Goal: Check status: Check status

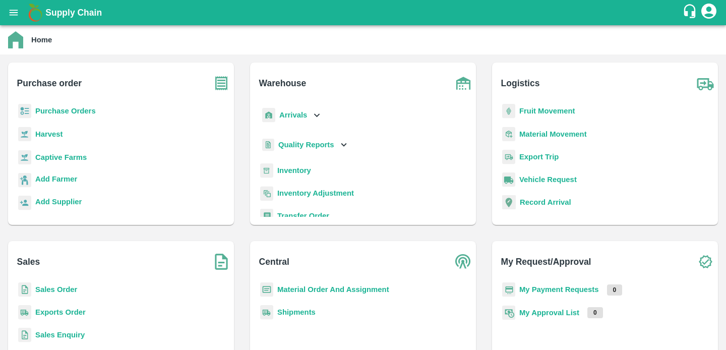
scroll to position [6, 0]
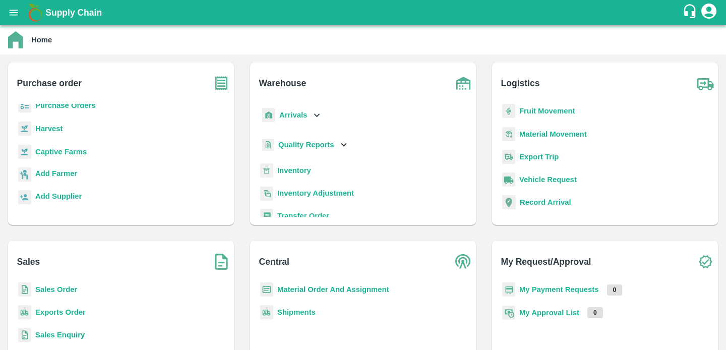
click at [48, 290] on b "Sales Order" at bounding box center [56, 289] width 42 height 8
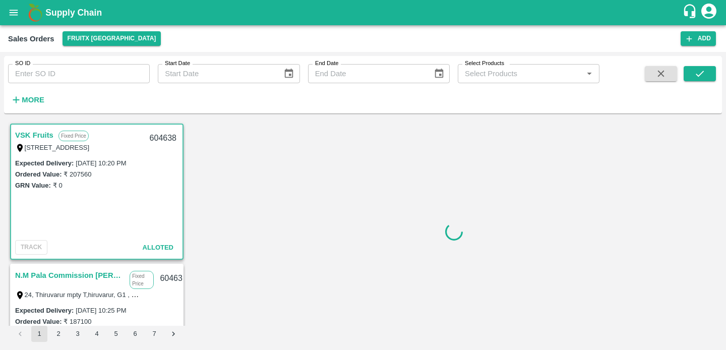
click at [52, 77] on input "SO ID" at bounding box center [79, 73] width 142 height 19
paste input "604109"
type input "604109"
click at [705, 76] on icon "submit" at bounding box center [699, 73] width 11 height 11
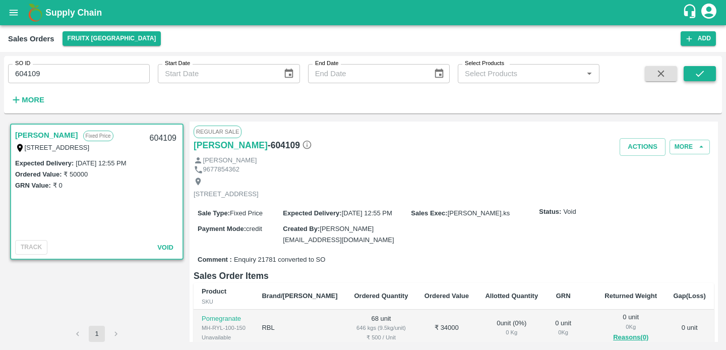
click at [701, 75] on icon "submit" at bounding box center [699, 73] width 11 height 11
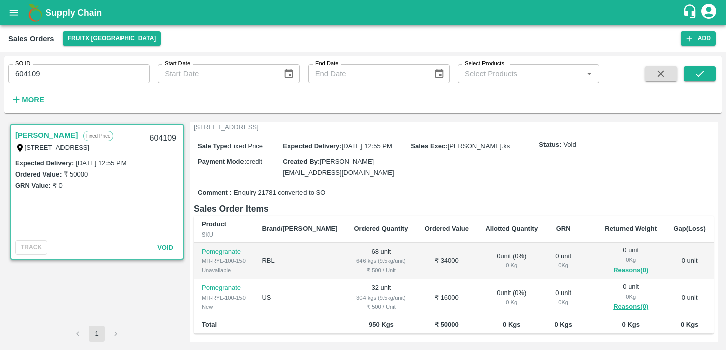
scroll to position [63, 0]
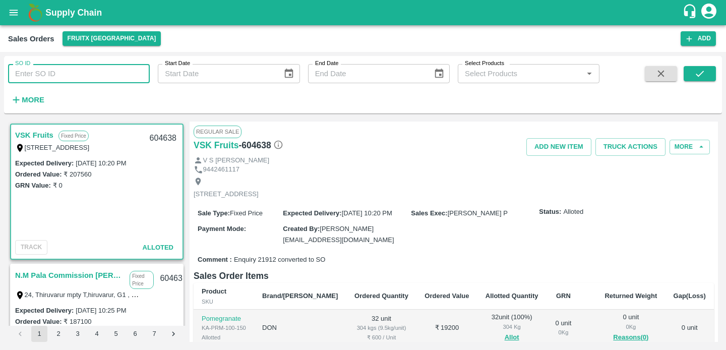
click at [88, 79] on input "SO ID" at bounding box center [79, 73] width 142 height 19
type input "604109"
click at [707, 75] on button "submit" at bounding box center [699, 73] width 32 height 15
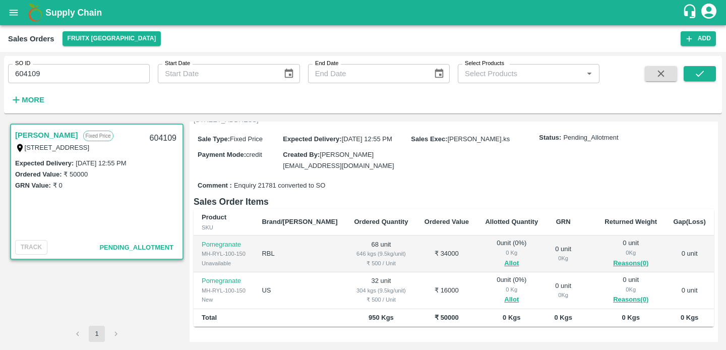
scroll to position [116, 0]
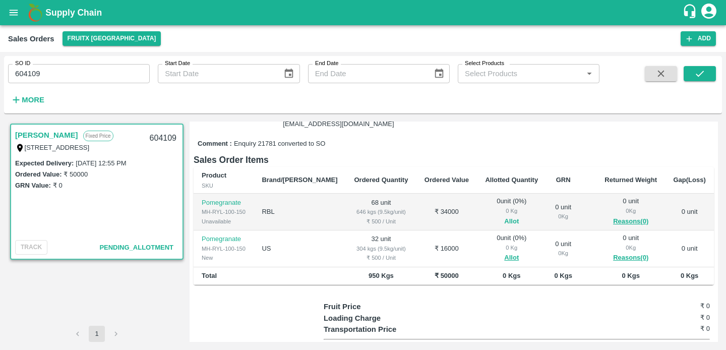
click at [504, 227] on button "Allot" at bounding box center [511, 222] width 15 height 12
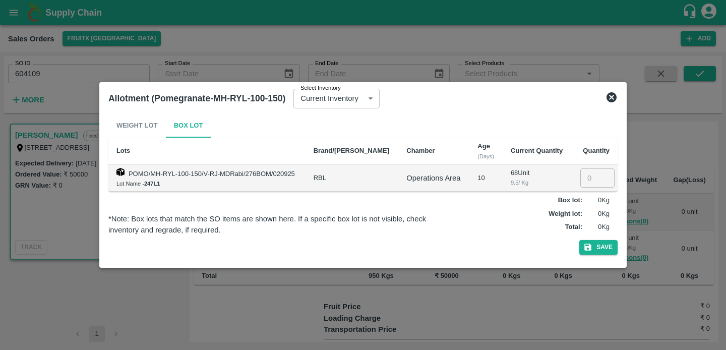
click at [611, 98] on icon at bounding box center [611, 97] width 10 height 10
